Goal: Task Accomplishment & Management: Manage account settings

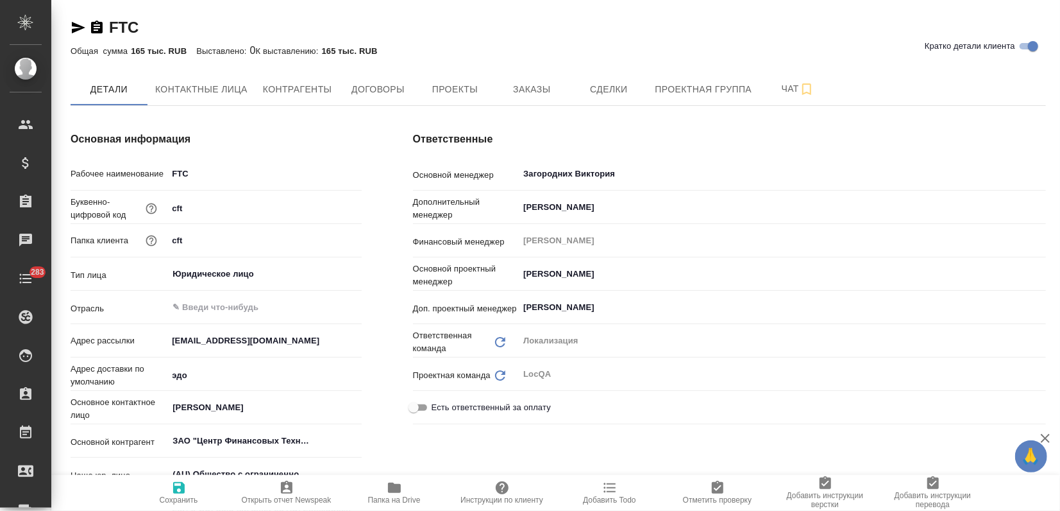
type textarea "x"
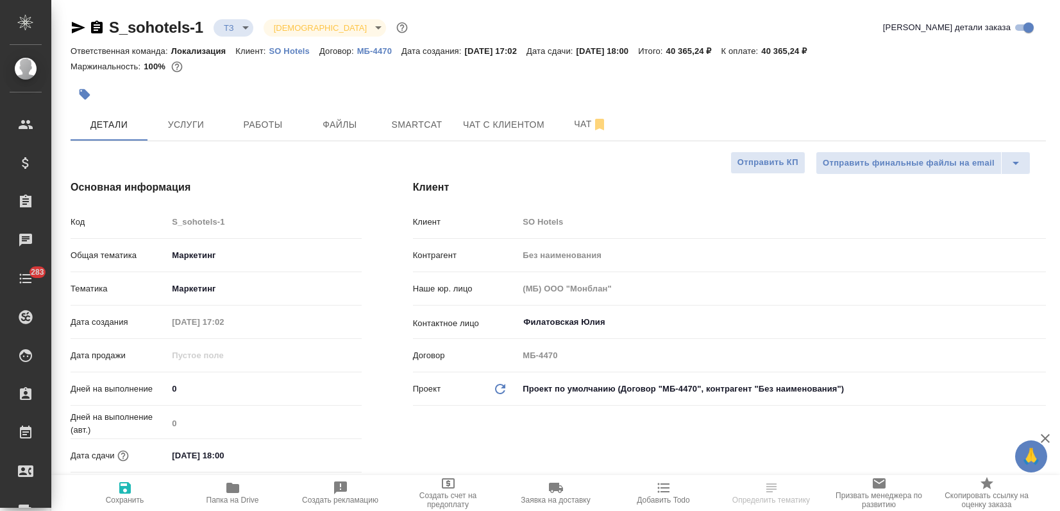
select select "RU"
type textarea "x"
